Goal: Task Accomplishment & Management: Manage account settings

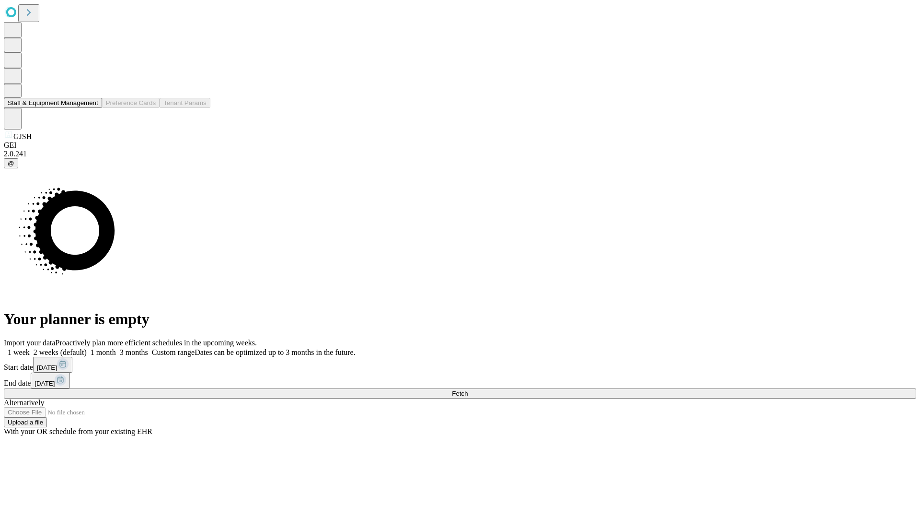
click at [92, 108] on button "Staff & Equipment Management" at bounding box center [53, 103] width 98 height 10
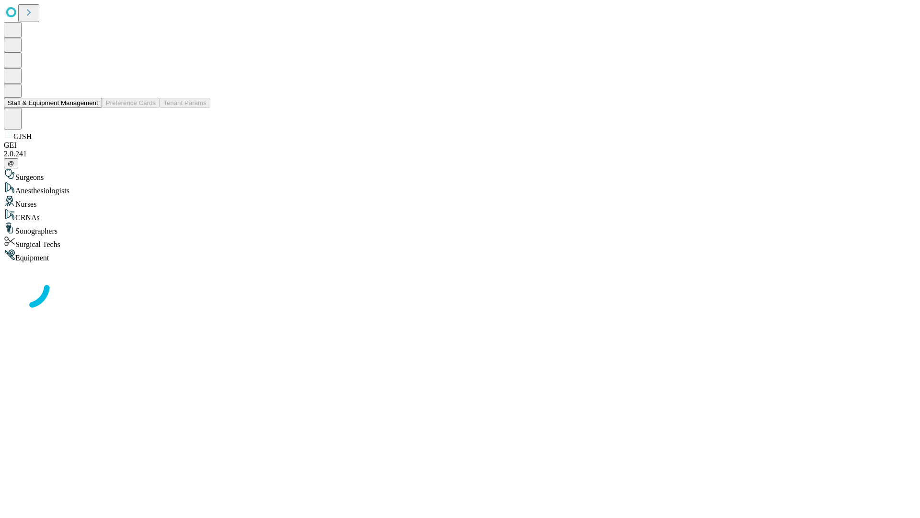
click at [92, 108] on button "Staff & Equipment Management" at bounding box center [53, 103] width 98 height 10
